Goal: Use online tool/utility: Utilize a website feature to perform a specific function

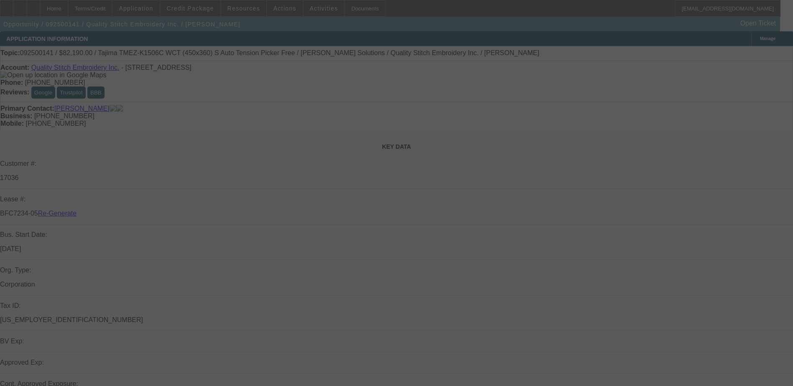
select select "3"
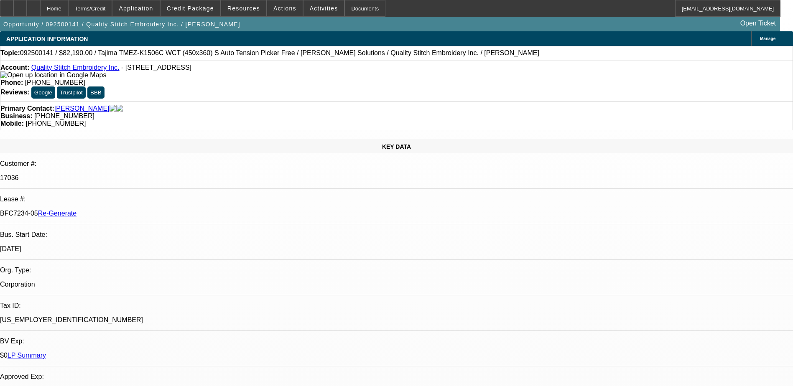
select select "0"
select select "2"
select select "0"
select select "1"
select select "2"
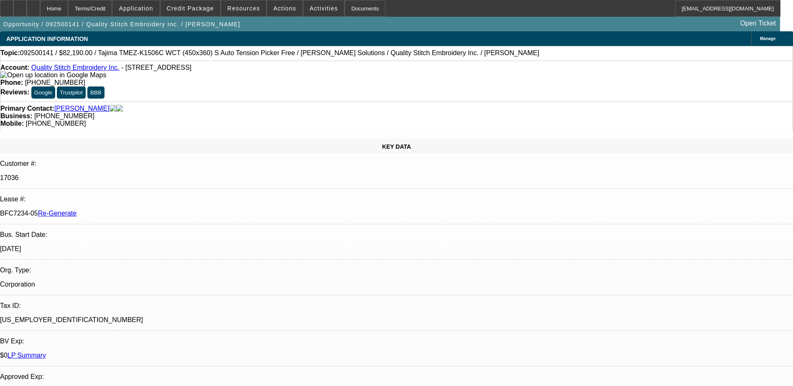
select select "2"
click at [349, 7] on div "Documents" at bounding box center [364, 8] width 41 height 17
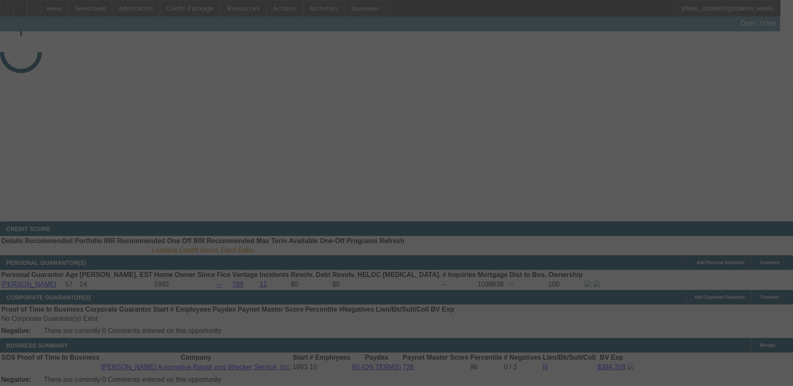
select select "3"
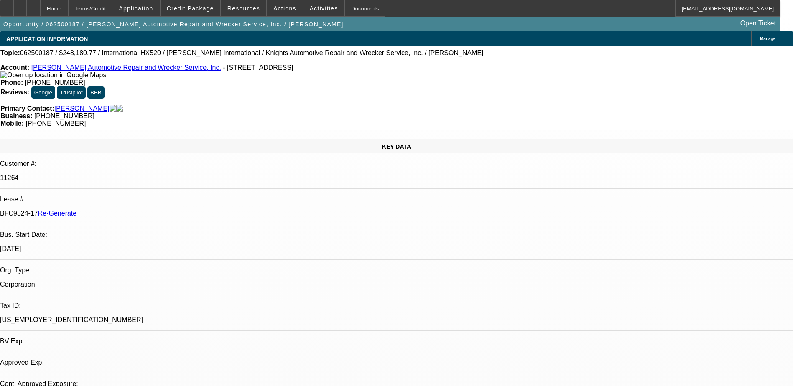
select select "0"
select select "1"
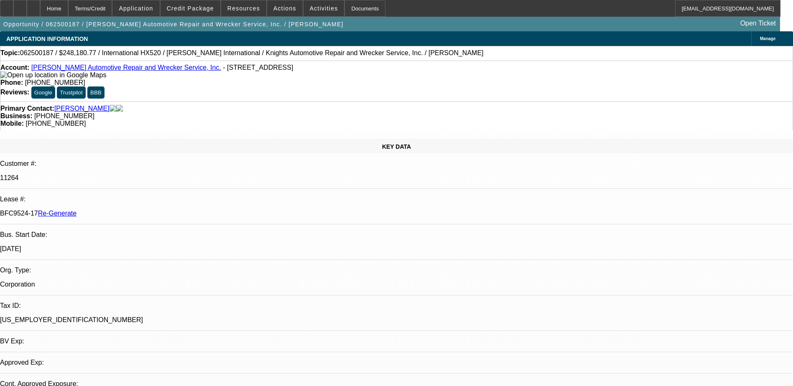
select select "6"
click at [348, 7] on div "Documents" at bounding box center [364, 8] width 41 height 17
